Goal: Information Seeking & Learning: Learn about a topic

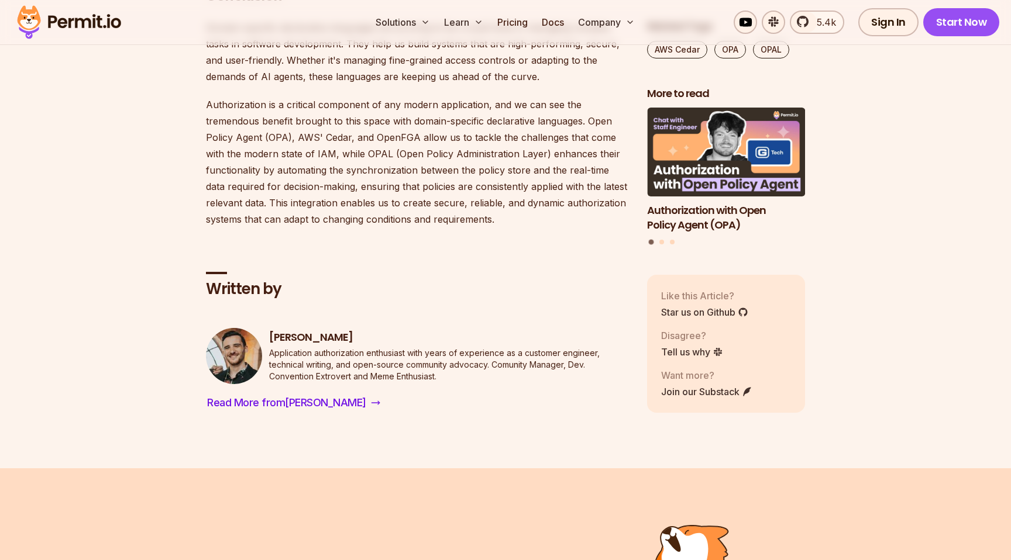
scroll to position [5569, 0]
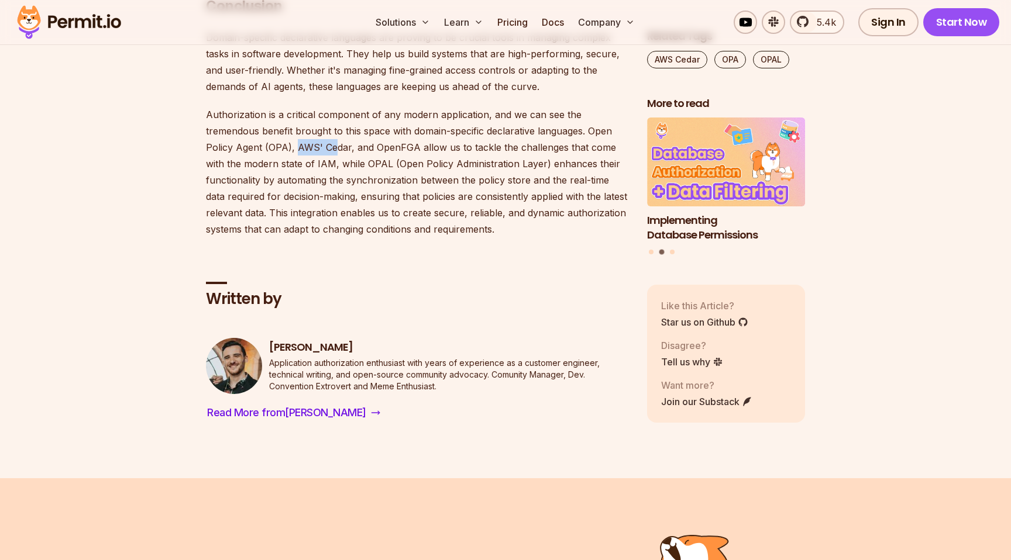
drag, startPoint x: 296, startPoint y: 204, endPoint x: 333, endPoint y: 205, distance: 37.4
click at [333, 205] on p "Authorization is a critical component of any modern application, and we can see…" at bounding box center [417, 171] width 422 height 131
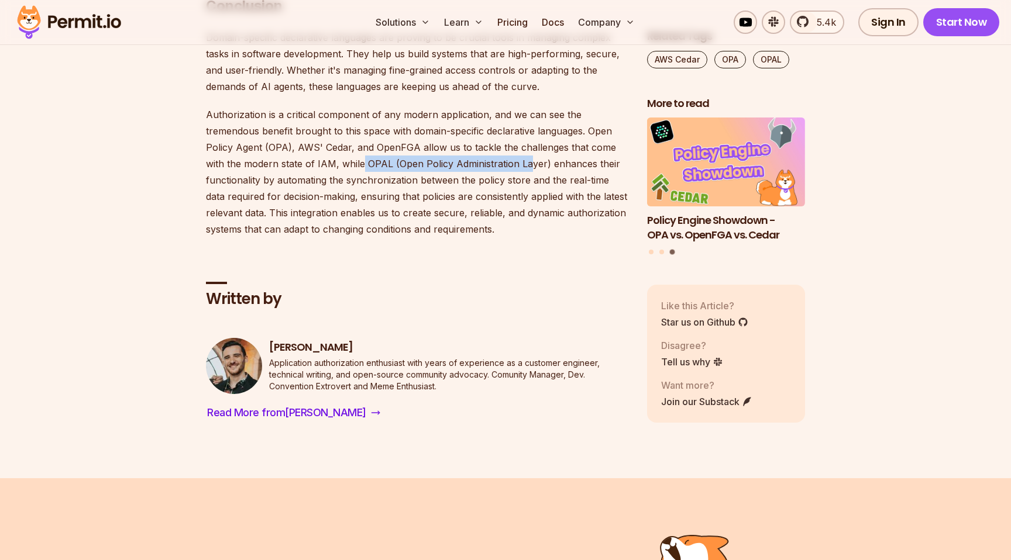
drag, startPoint x: 363, startPoint y: 219, endPoint x: 530, endPoint y: 219, distance: 167.3
click at [530, 219] on p "Authorization is a critical component of any modern application, and we can see…" at bounding box center [417, 171] width 422 height 131
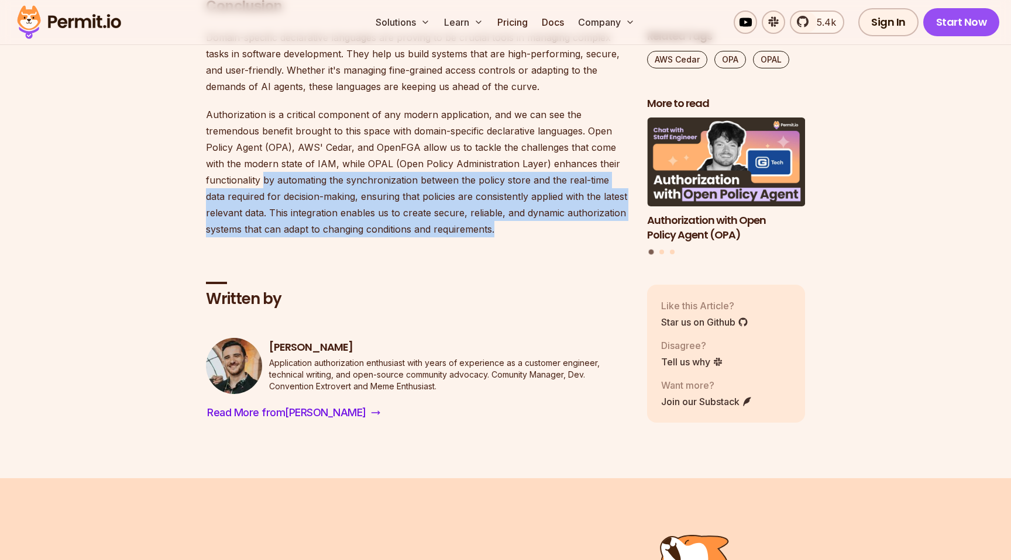
drag, startPoint x: 263, startPoint y: 236, endPoint x: 520, endPoint y: 289, distance: 262.1
click at [520, 237] on p "Authorization is a critical component of any modern application, and we can see…" at bounding box center [417, 171] width 422 height 131
drag, startPoint x: 520, startPoint y: 289, endPoint x: 518, endPoint y: 229, distance: 59.7
click at [518, 229] on p "Authorization is a critical component of any modern application, and we can see…" at bounding box center [417, 171] width 422 height 131
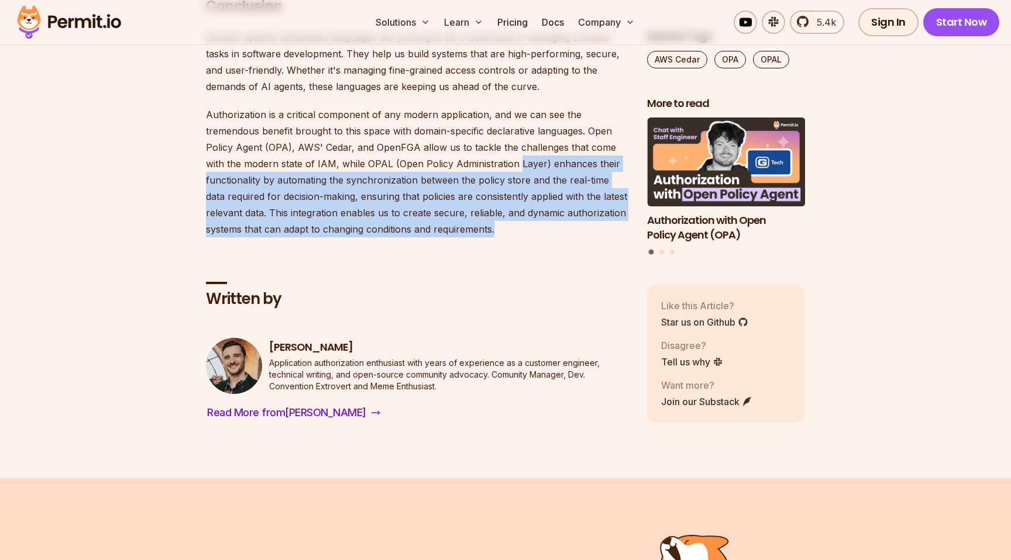
click at [518, 229] on p "Authorization is a critical component of any modern application, and we can see…" at bounding box center [417, 171] width 422 height 131
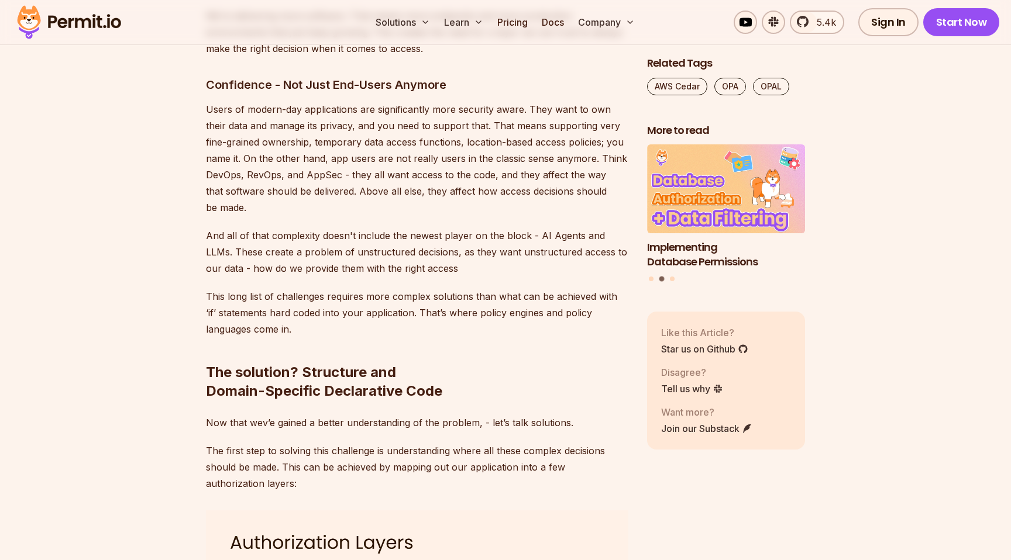
scroll to position [1713, 0]
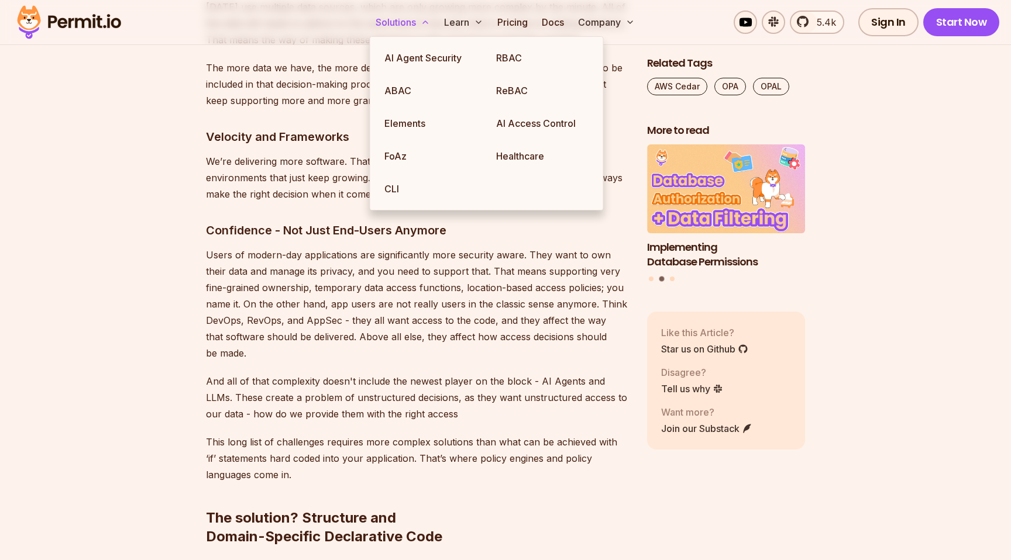
click at [400, 16] on button "Solutions" at bounding box center [403, 22] width 64 height 23
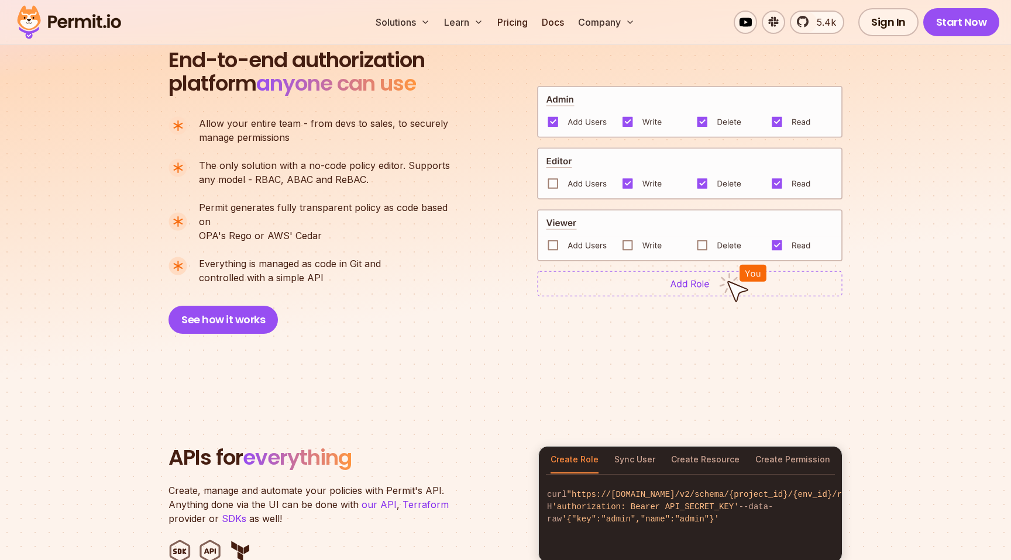
scroll to position [830, 0]
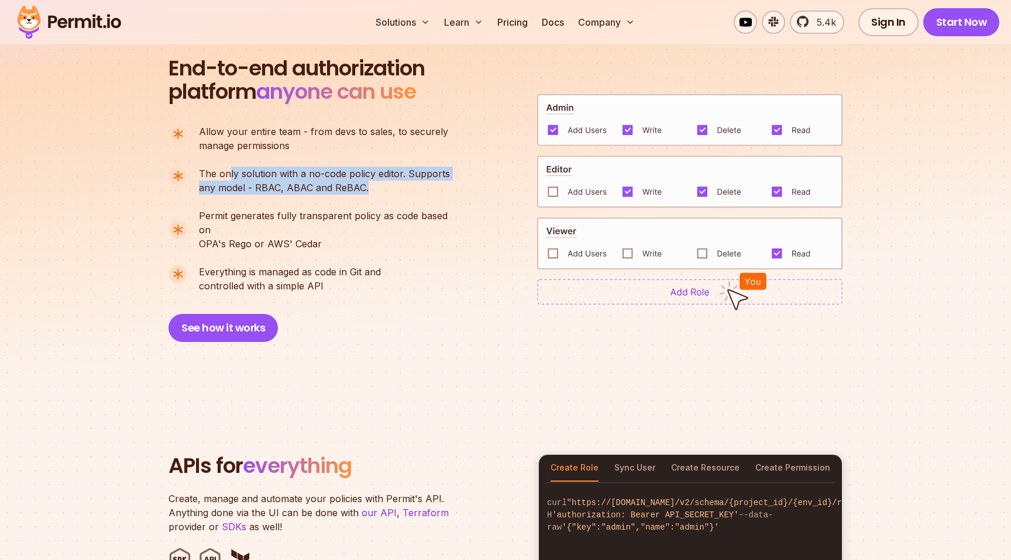
drag, startPoint x: 230, startPoint y: 174, endPoint x: 382, endPoint y: 195, distance: 154.1
click at [382, 195] on ul "Allow your entire team - from devs to sales, to securely manage permissions The…" at bounding box center [313, 209] width 291 height 168
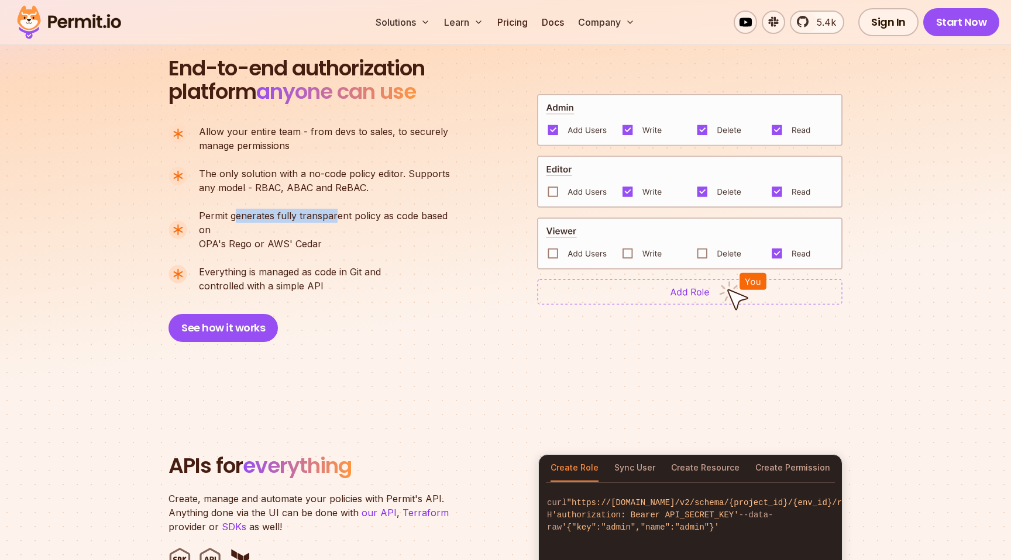
drag, startPoint x: 237, startPoint y: 215, endPoint x: 339, endPoint y: 223, distance: 101.5
click at [338, 223] on p "Permit generates fully transparent policy as code based on OPA's Rego or AWS' C…" at bounding box center [329, 230] width 261 height 42
click at [339, 223] on p "Permit generates fully transparent policy as code based on OPA's Rego or AWS' C…" at bounding box center [329, 230] width 261 height 42
drag, startPoint x: 339, startPoint y: 223, endPoint x: 357, endPoint y: 277, distance: 56.4
click at [357, 276] on ul "Allow your entire team - from devs to sales, to securely manage permissions The…" at bounding box center [313, 209] width 291 height 168
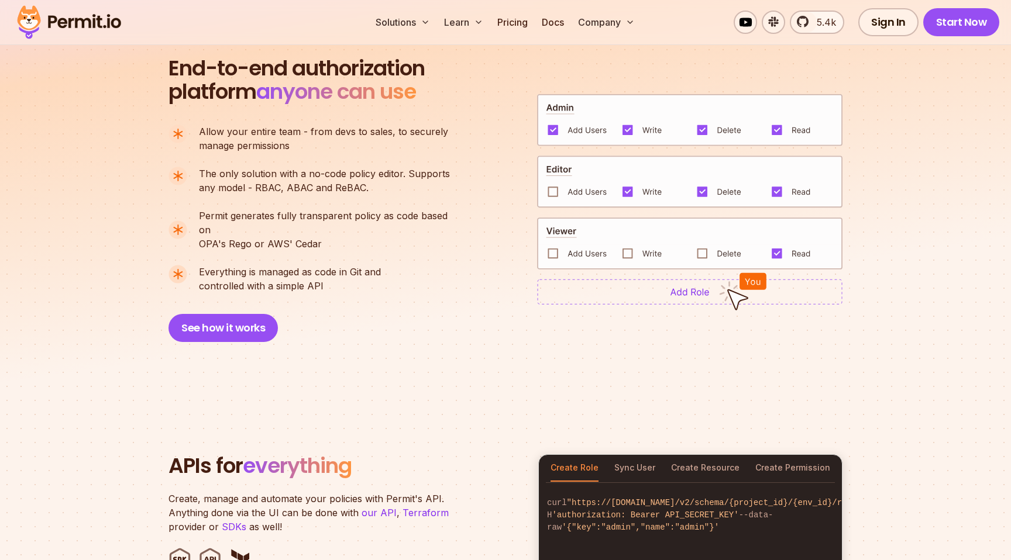
click at [357, 277] on p "Everything is managed as code in Git and controlled with a simple API" at bounding box center [290, 279] width 182 height 28
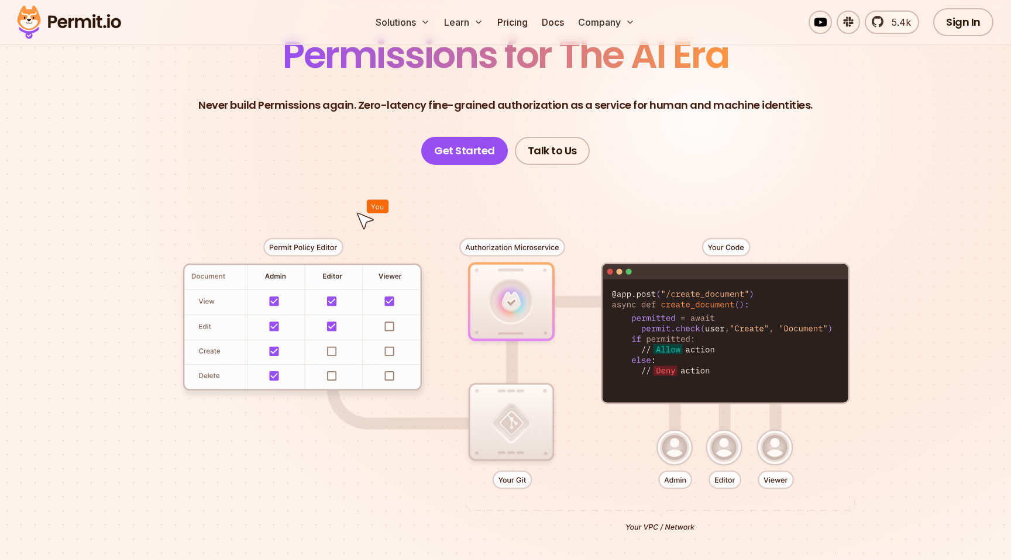
scroll to position [0, 0]
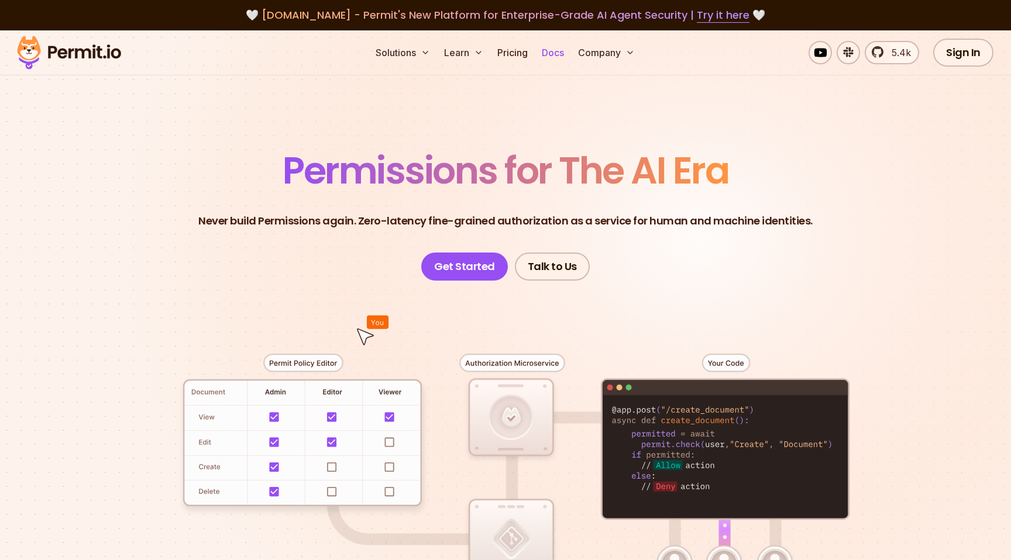
click at [562, 53] on link "Docs" at bounding box center [553, 52] width 32 height 23
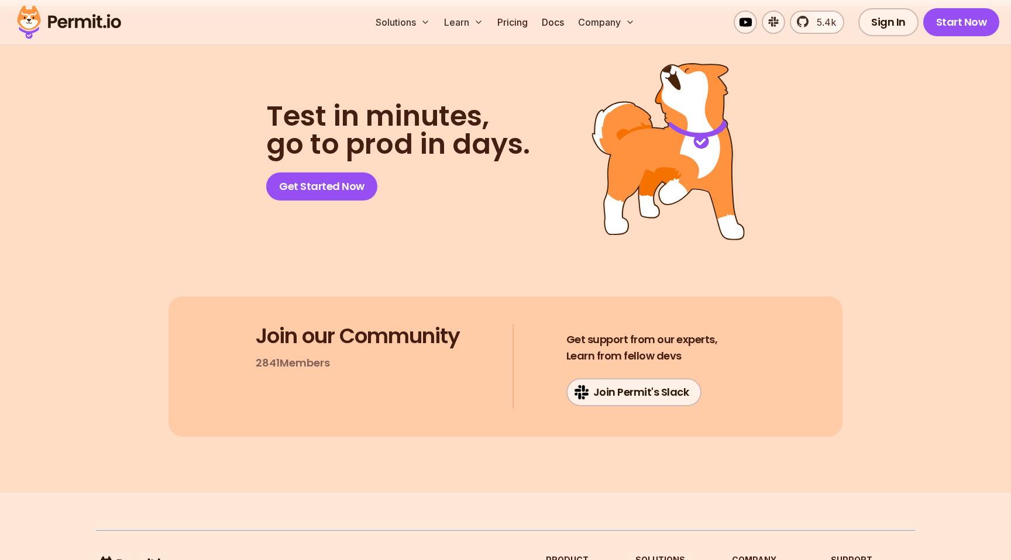
scroll to position [6237, 0]
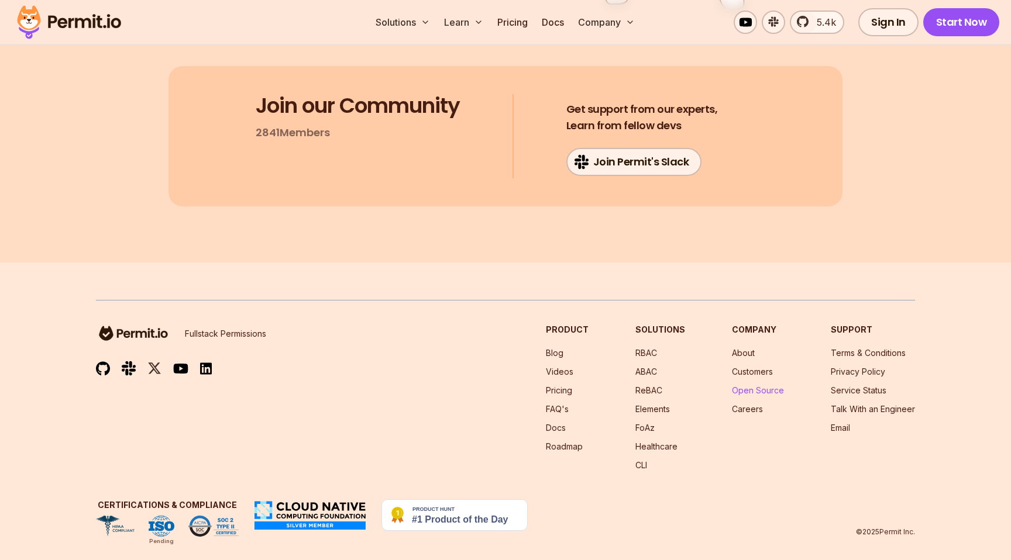
click at [762, 385] on link "Open Source" at bounding box center [758, 390] width 52 height 10
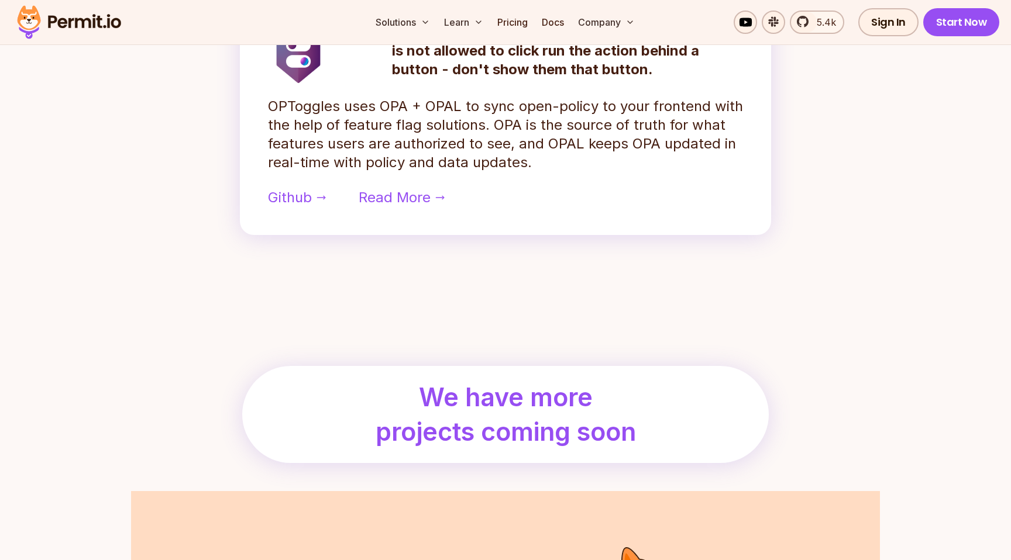
scroll to position [1069, 0]
